Goal: Task Accomplishment & Management: Use online tool/utility

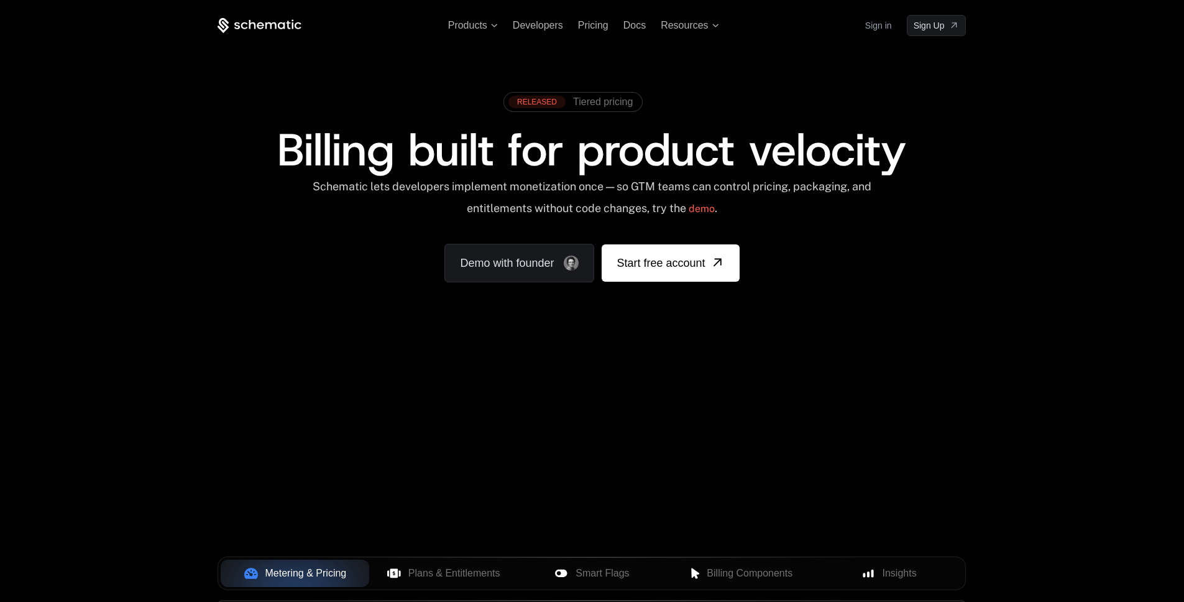
click at [869, 28] on link "Sign in" at bounding box center [878, 26] width 27 height 20
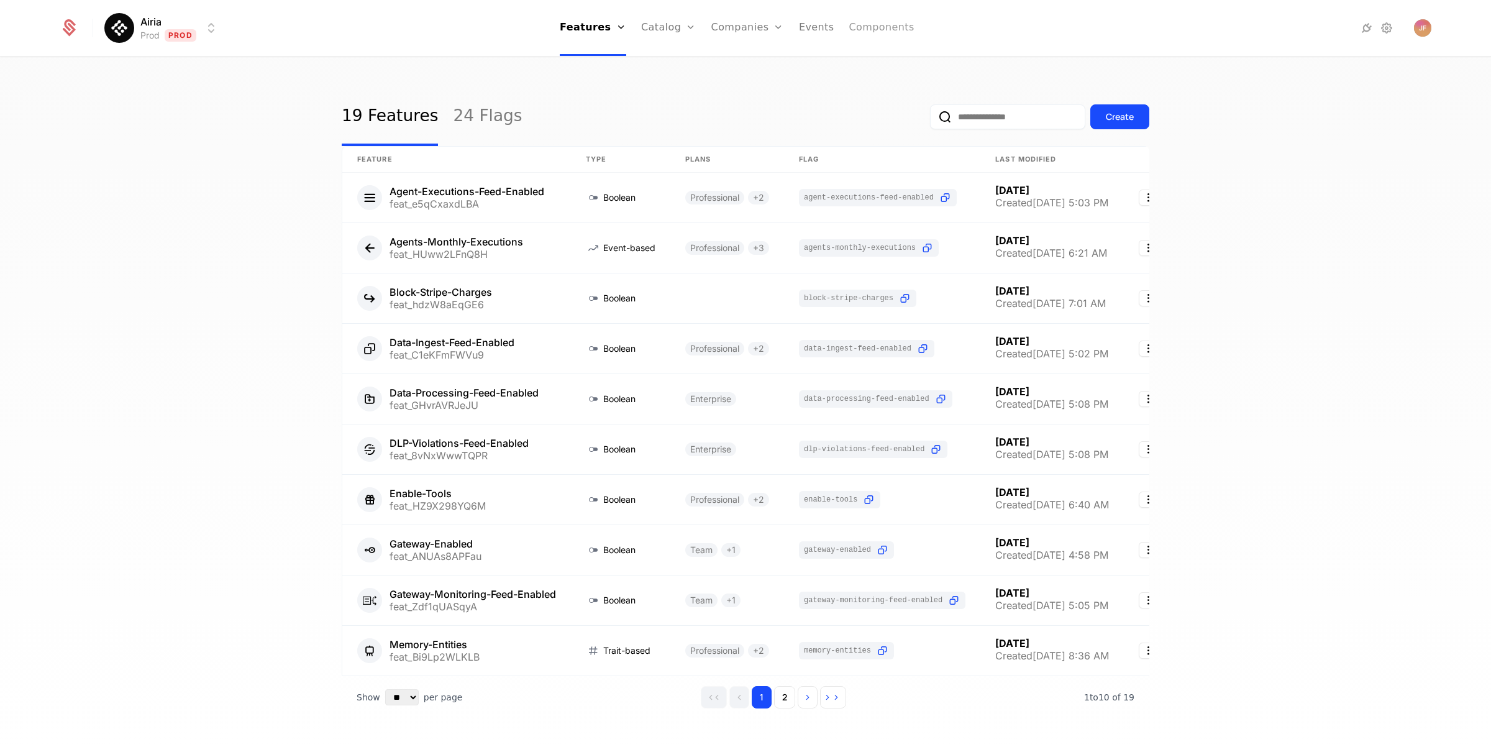
click at [890, 37] on link "Components" at bounding box center [881, 28] width 65 height 56
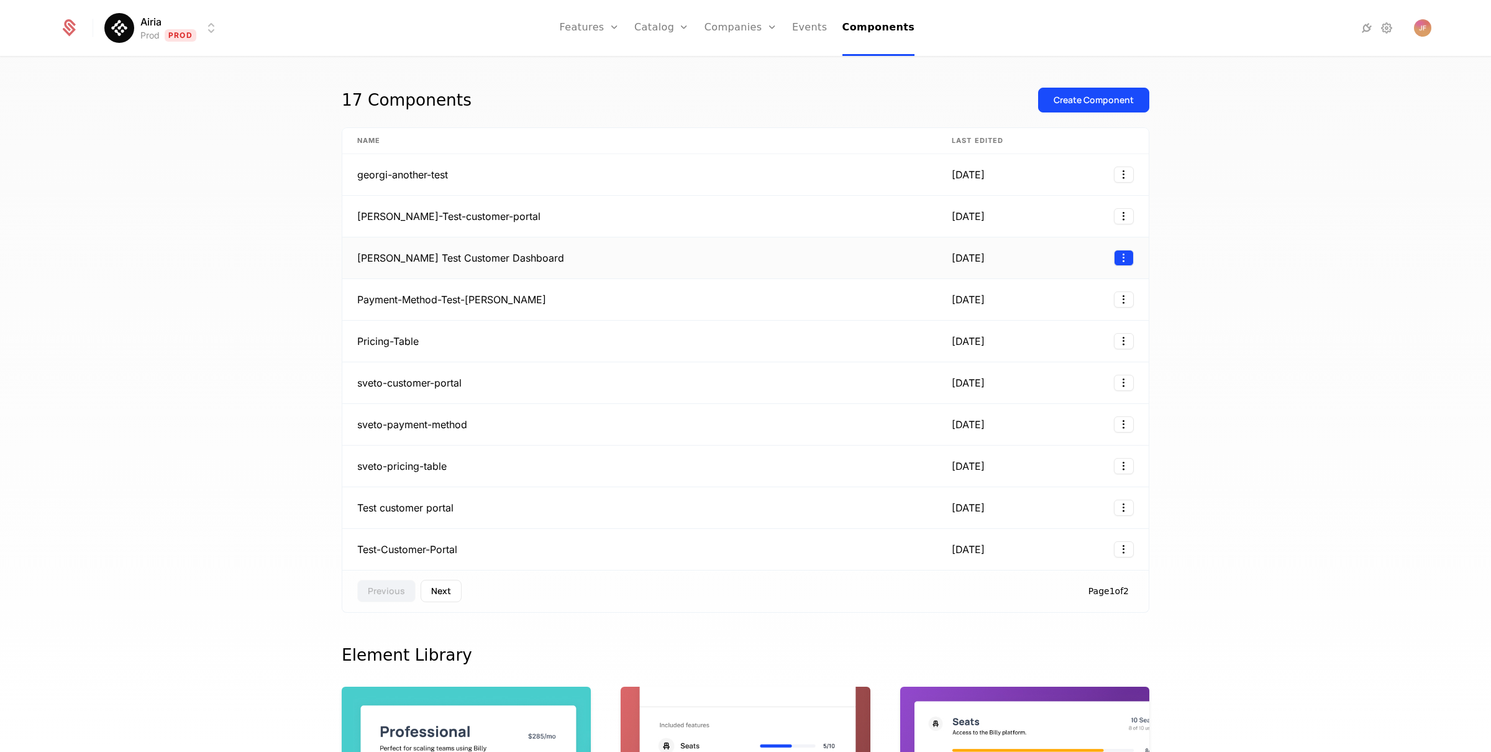
click at [1111, 264] on html "Airia Prod Prod Features Features Flags Catalog Plans Add Ons Configuration Com…" at bounding box center [745, 376] width 1491 height 752
click at [1234, 208] on html "Airia Prod Prod Features Features Flags Catalog Plans Add Ons Configuration Com…" at bounding box center [745, 376] width 1491 height 752
click at [1112, 108] on button "Create Component" at bounding box center [1093, 100] width 111 height 25
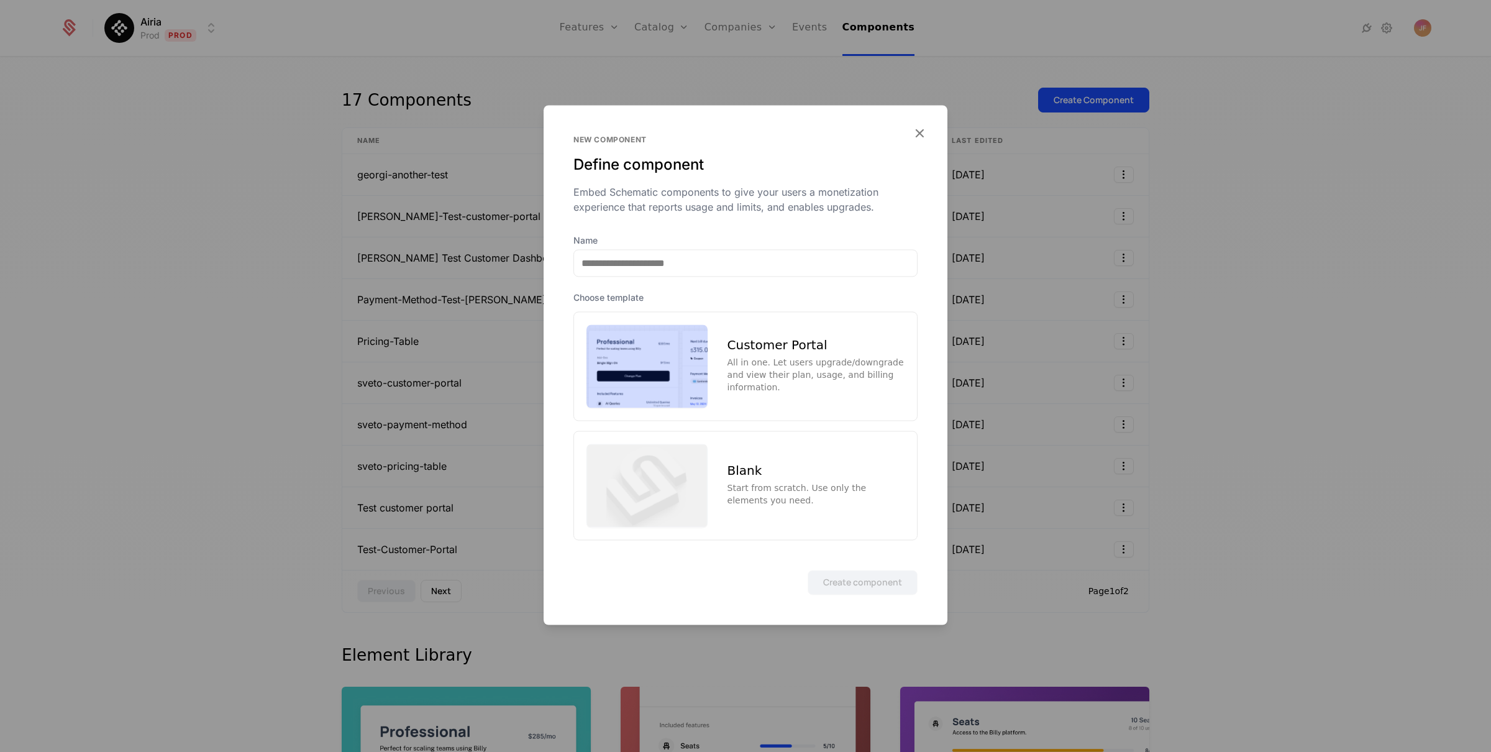
click at [813, 482] on div "Start from scratch. Use only the elements you need." at bounding box center [816, 494] width 177 height 25
click at [738, 252] on input "Name" at bounding box center [745, 263] width 343 height 26
type input "**********"
click at [850, 588] on button "Create component" at bounding box center [863, 582] width 110 height 25
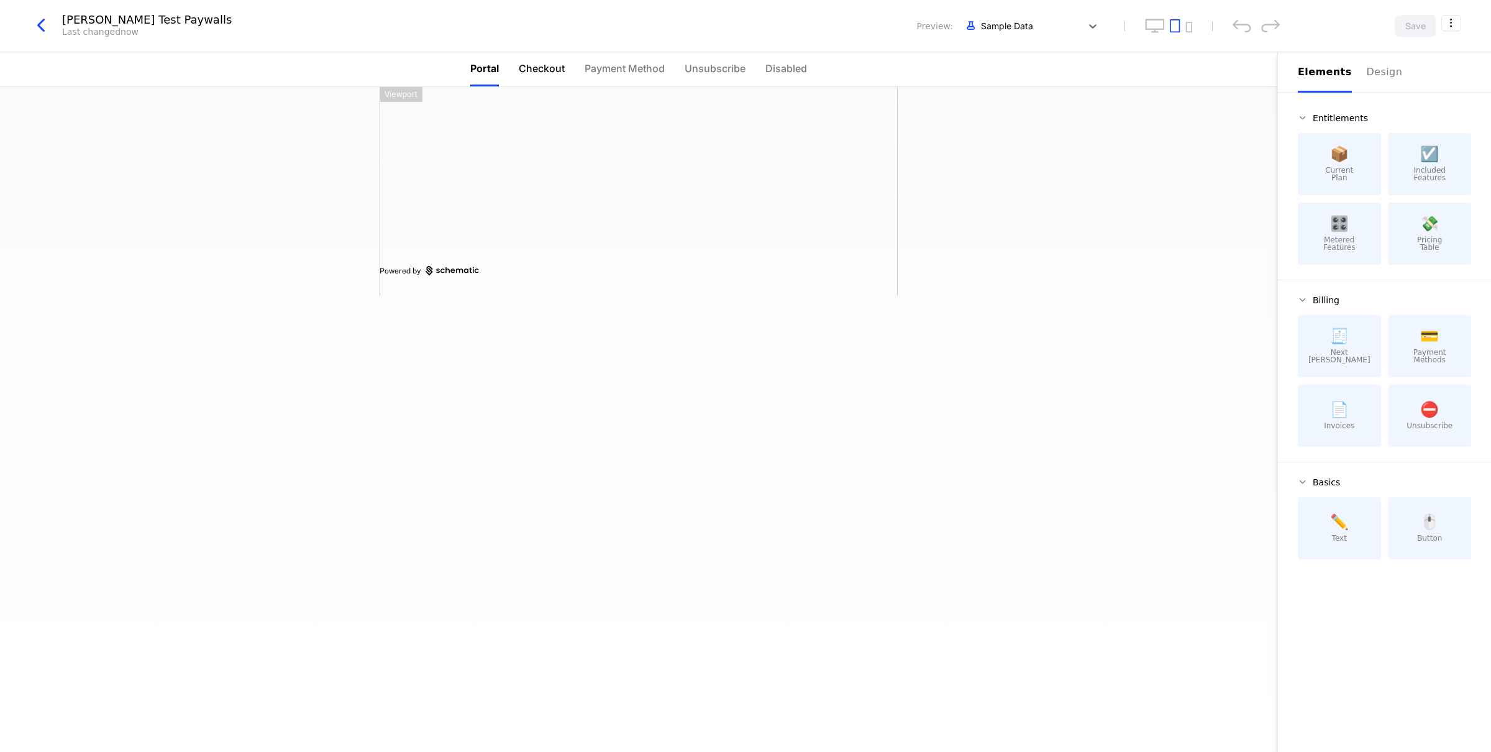
click at [541, 68] on span "Checkout" at bounding box center [542, 68] width 46 height 15
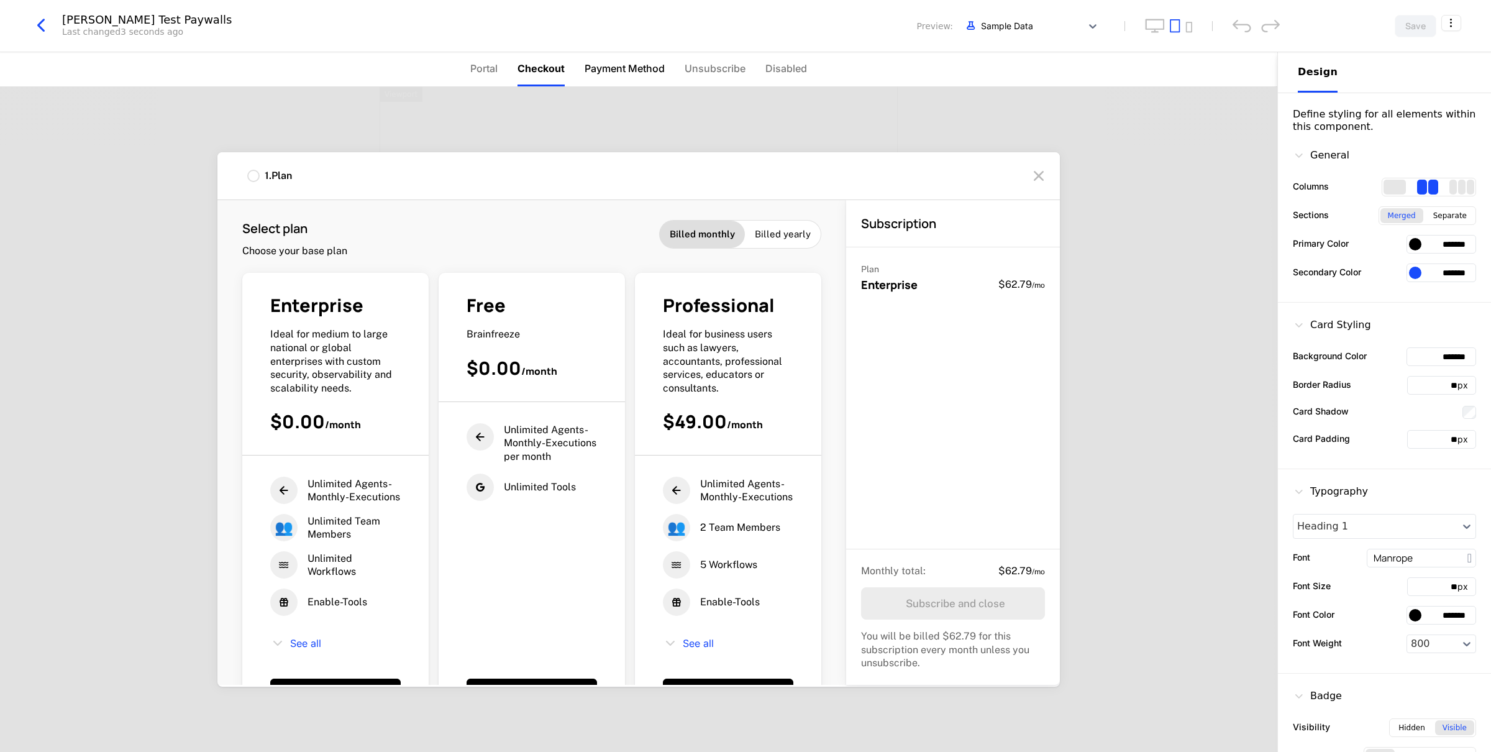
click at [606, 69] on span "Payment Method" at bounding box center [625, 68] width 80 height 15
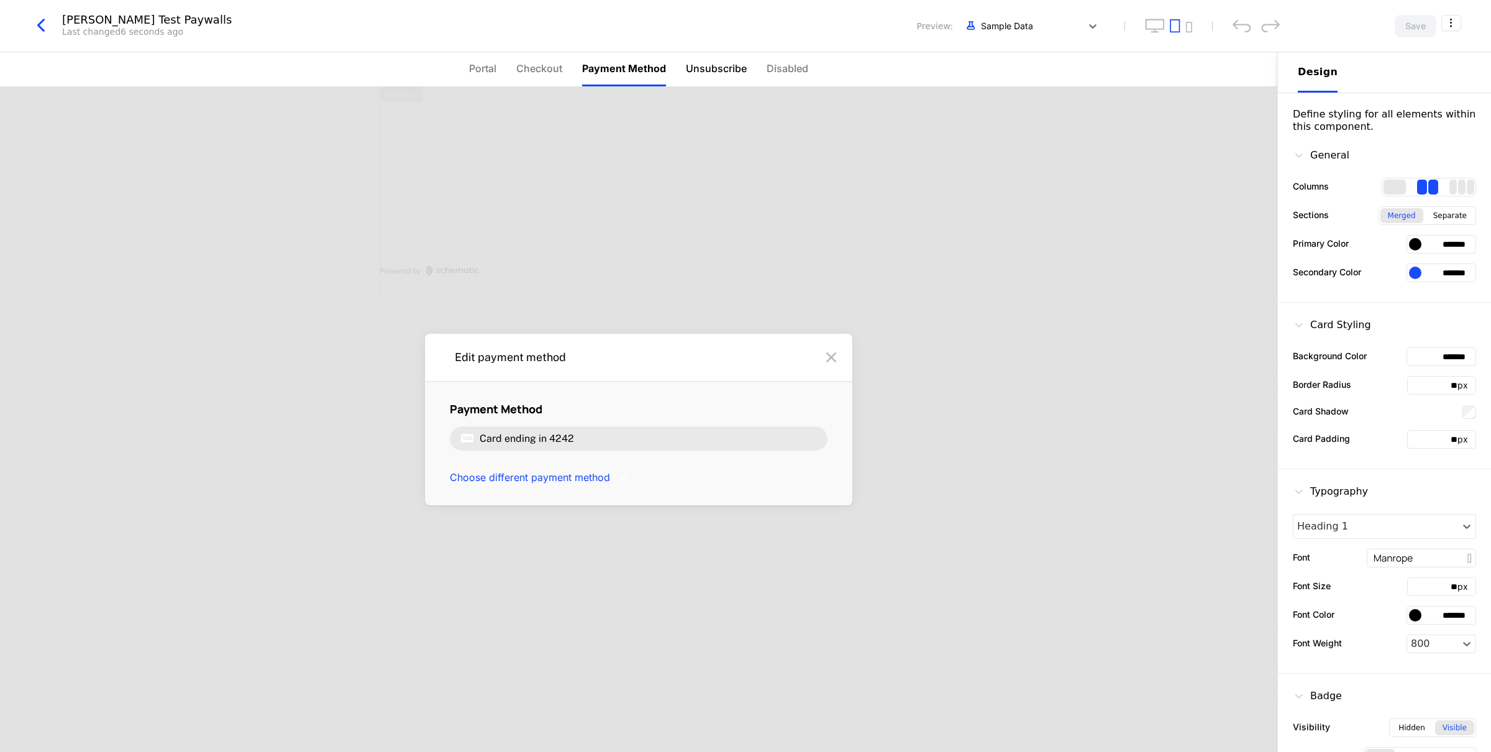
click at [723, 81] on li "Unsubscribe" at bounding box center [716, 69] width 61 height 34
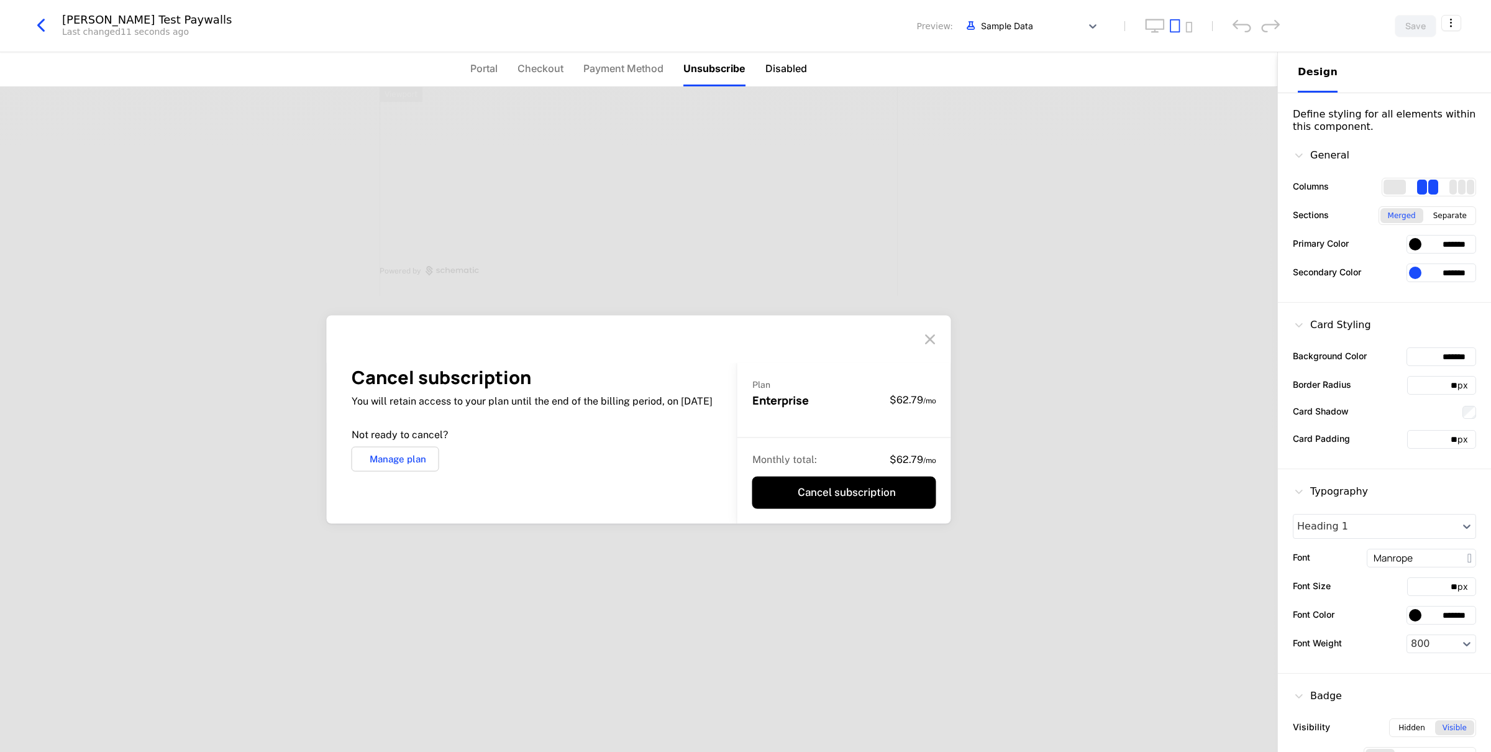
click at [779, 71] on span "Disabled" at bounding box center [787, 68] width 42 height 15
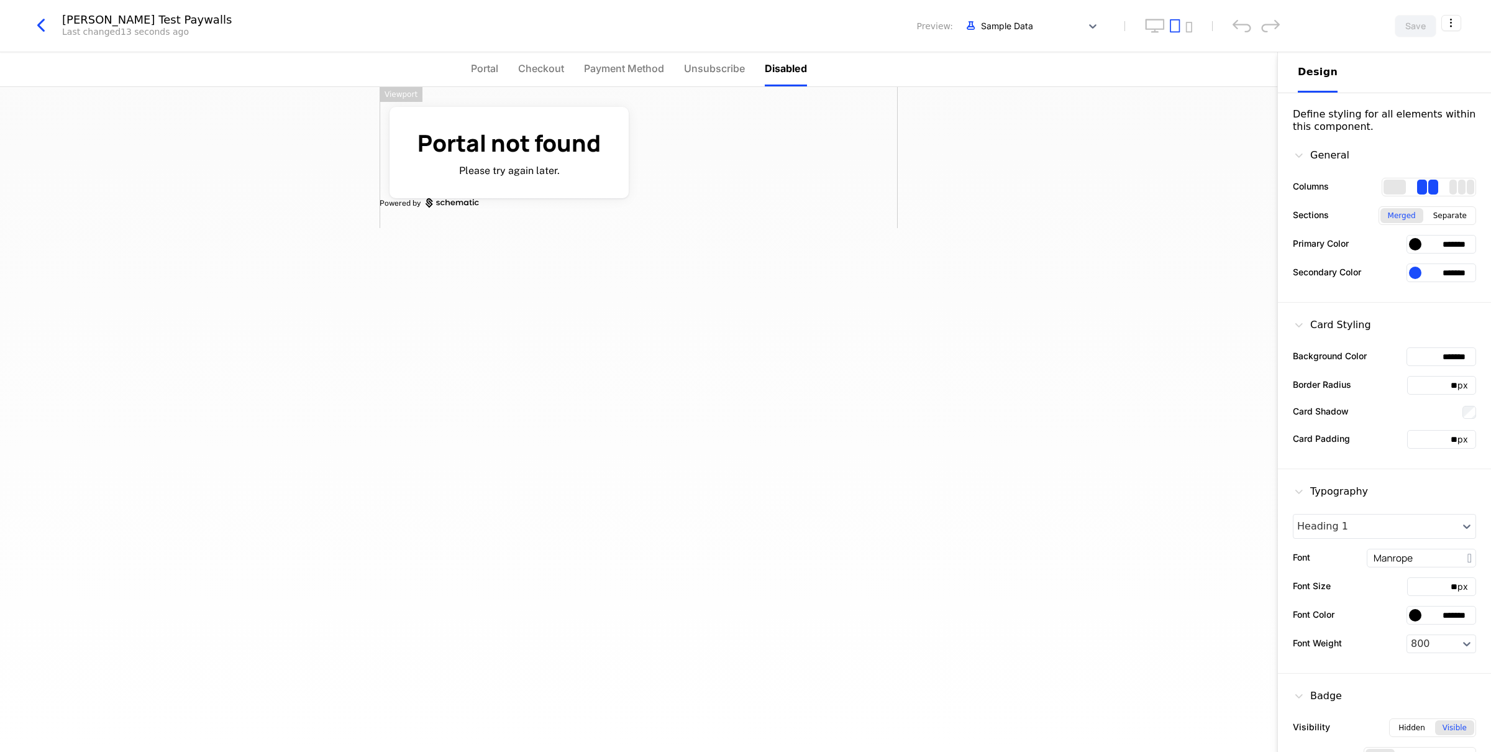
click at [42, 11] on div "Julia Test Paywalls Last changed 13 seconds ago Preview: Sample Data Save" at bounding box center [745, 26] width 1491 height 52
click at [43, 18] on icon "button" at bounding box center [41, 25] width 22 height 22
